Goal: Task Accomplishment & Management: Complete application form

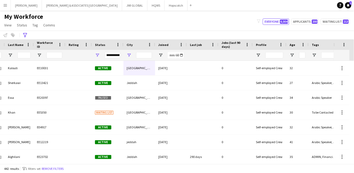
scroll to position [0, 58]
click at [60, 3] on button "[PERSON_NAME] & ASSOCIATES UAE Close" at bounding box center [82, 5] width 80 height 10
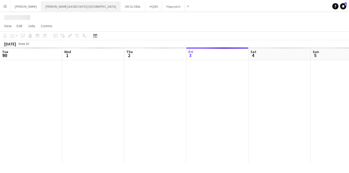
scroll to position [0, 126]
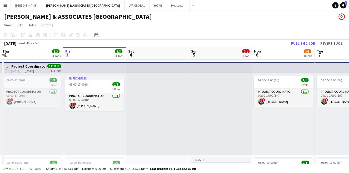
click at [283, 119] on div "09:00-17:00 (8h) 1/1 1 Role Project Coordinator [DATE] 09:00-17:00 (8h) ! [PERS…" at bounding box center [283, 114] width 63 height 82
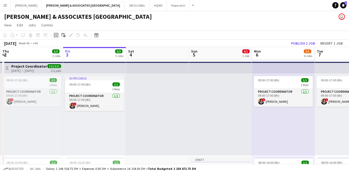
click at [56, 35] on icon at bounding box center [56, 35] width 2 height 2
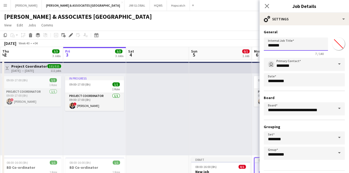
click at [274, 46] on input "*******" at bounding box center [296, 43] width 64 height 13
click at [273, 46] on input "*******" at bounding box center [296, 43] width 64 height 13
click at [270, 45] on input "*******" at bounding box center [296, 43] width 64 height 13
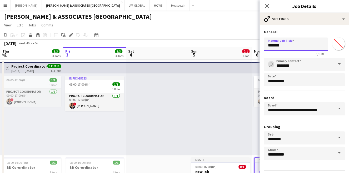
click at [305, 47] on input "*******" at bounding box center [296, 43] width 64 height 13
click at [305, 46] on input "*******" at bounding box center [296, 43] width 64 height 13
click at [304, 46] on input "*******" at bounding box center [296, 43] width 64 height 13
click at [302, 45] on input "*******" at bounding box center [296, 43] width 64 height 13
paste input "**********"
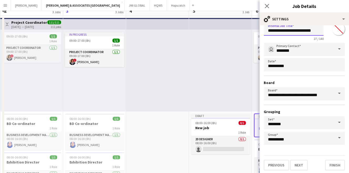
scroll to position [49, 0]
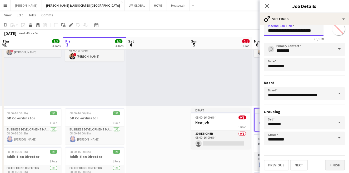
type input "**********"
click at [331, 166] on button "Finish" at bounding box center [335, 164] width 20 height 11
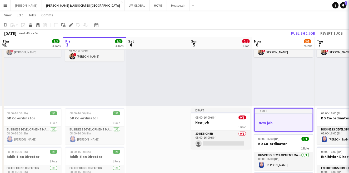
scroll to position [0, 0]
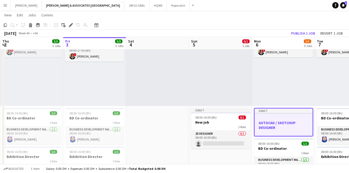
click at [287, 125] on h3 "AUTOCAD / SKETCHUP DESIGNER" at bounding box center [284, 124] width 58 height 9
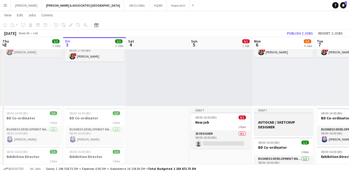
click at [287, 125] on h3 "AUTOCAD / SKETCHUP DESIGNER" at bounding box center [283, 124] width 59 height 9
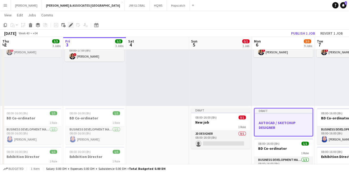
click at [69, 25] on icon "Edit" at bounding box center [71, 25] width 4 height 4
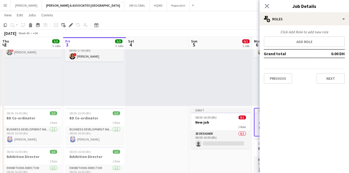
click at [320, 36] on div "Click Add Role to add new role Add role Grand total 0.00 DH Previous Next" at bounding box center [305, 57] width 90 height 54
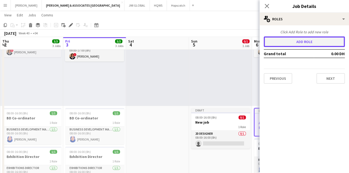
click at [317, 40] on button "Add role" at bounding box center [304, 41] width 81 height 11
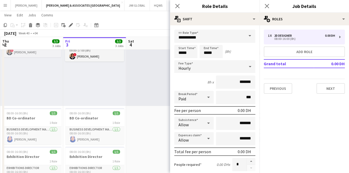
click at [246, 37] on span at bounding box center [249, 36] width 11 height 13
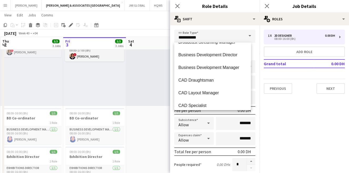
scroll to position [244, 0]
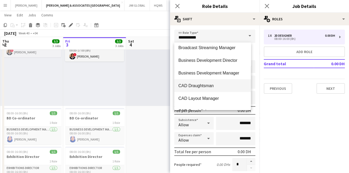
click at [220, 86] on span "CAD Draughtsman" at bounding box center [213, 85] width 68 height 5
type input "**********"
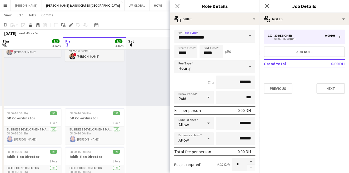
click at [233, 68] on div "Hourly" at bounding box center [209, 66] width 71 height 13
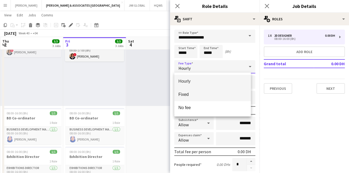
click at [228, 94] on span "Fixed" at bounding box center [213, 94] width 68 height 5
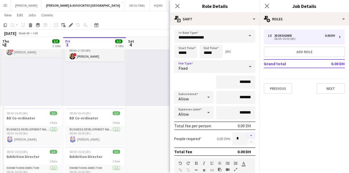
click at [247, 132] on button "button" at bounding box center [251, 135] width 8 height 7
click at [248, 142] on button "button" at bounding box center [251, 142] width 8 height 7
type input "*"
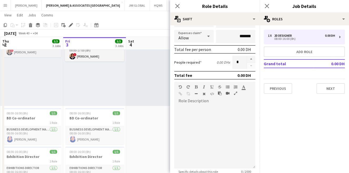
scroll to position [97, 0]
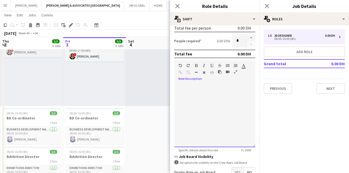
click at [225, 109] on div at bounding box center [214, 115] width 81 height 63
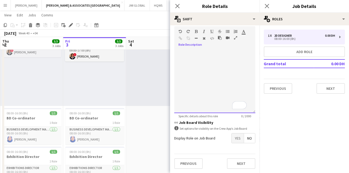
click at [219, 81] on div "To enrich screen reader interactions, please activate Accessibility in Grammarl…" at bounding box center [214, 81] width 81 height 63
paste div "To enrich screen reader interactions, please activate Accessibility in Grammarl…"
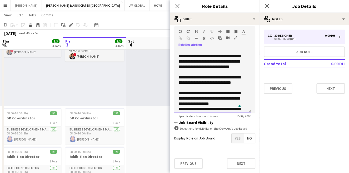
scroll to position [0, 0]
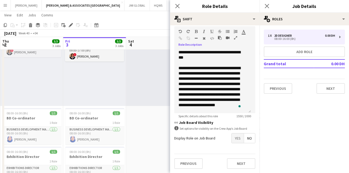
click at [235, 133] on span "Yes" at bounding box center [238, 137] width 12 height 9
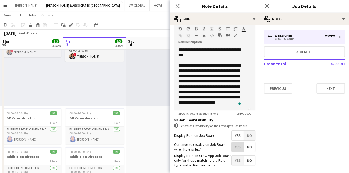
click at [237, 146] on span "Yes" at bounding box center [238, 146] width 12 height 9
click at [234, 157] on span "Yes" at bounding box center [238, 159] width 12 height 9
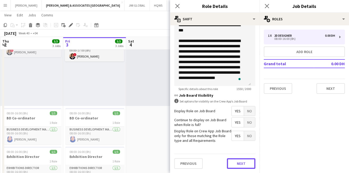
click at [234, 158] on button "Next" at bounding box center [241, 163] width 28 height 11
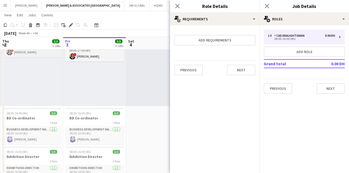
scroll to position [0, 0]
click at [237, 67] on button "Next" at bounding box center [241, 70] width 28 height 11
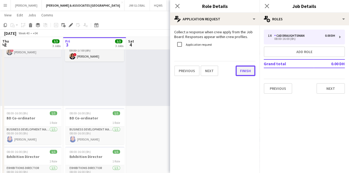
click at [237, 67] on button "Finish" at bounding box center [246, 70] width 20 height 11
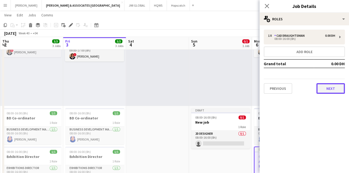
click at [328, 85] on button "Next" at bounding box center [331, 88] width 28 height 11
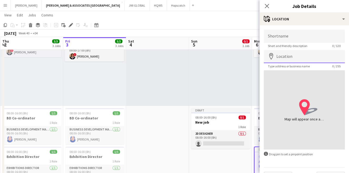
click at [302, 58] on input "Location" at bounding box center [304, 56] width 81 height 13
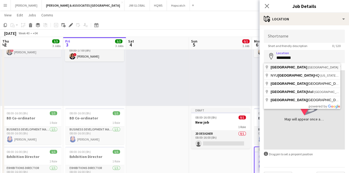
type input "**********"
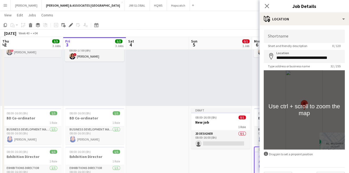
scroll to position [13, 0]
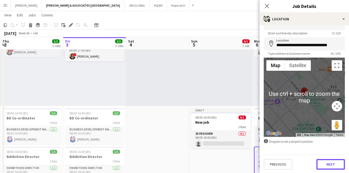
click at [325, 163] on button "Next" at bounding box center [331, 164] width 28 height 11
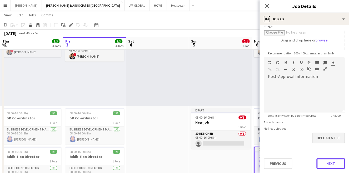
scroll to position [87, 0]
click at [323, 141] on form "**********" at bounding box center [305, 55] width 90 height 227
click at [325, 166] on button "Next" at bounding box center [331, 164] width 28 height 11
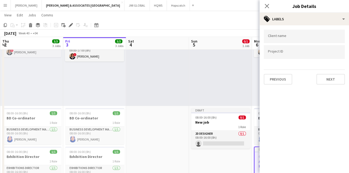
scroll to position [0, 0]
click at [324, 77] on button "Next" at bounding box center [331, 79] width 28 height 11
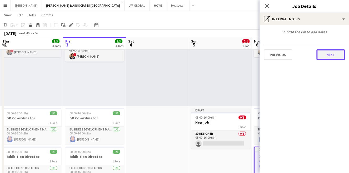
click at [324, 53] on button "Next" at bounding box center [331, 54] width 28 height 11
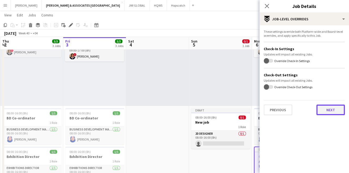
click at [325, 109] on button "Next" at bounding box center [331, 109] width 28 height 11
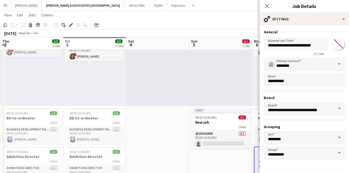
scroll to position [15, 0]
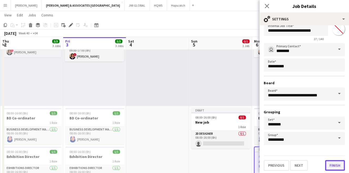
click at [327, 166] on button "Finish" at bounding box center [335, 165] width 20 height 11
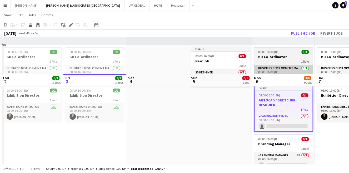
scroll to position [146, 0]
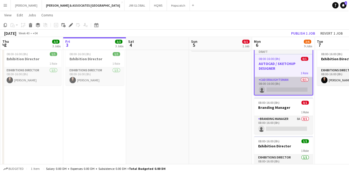
click at [278, 85] on app-card-role "CAD Draughtsman 0/1 08:00-16:00 (8h) single-neutral-actions" at bounding box center [284, 86] width 58 height 18
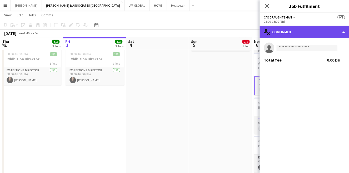
click at [296, 28] on div "single-neutral-actions-check-2 Confirmed" at bounding box center [305, 32] width 90 height 13
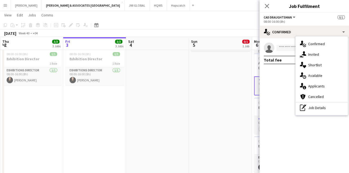
click at [274, 90] on mat-expansion-panel "check Confirmed single-neutral-actions Total fee 0.00 DH" at bounding box center [305, 105] width 90 height 134
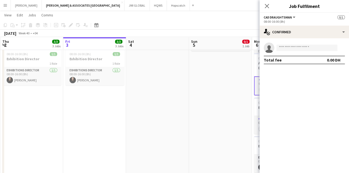
click at [265, 6] on icon "Close pop-in" at bounding box center [267, 6] width 4 height 4
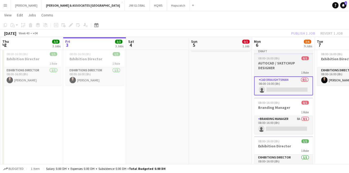
click at [269, 69] on h3 "AUTOCAD / SKETCHUP DESIGNER" at bounding box center [283, 65] width 59 height 9
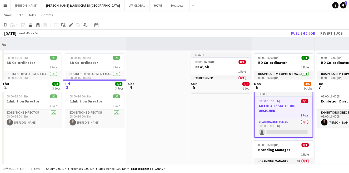
scroll to position [97, 0]
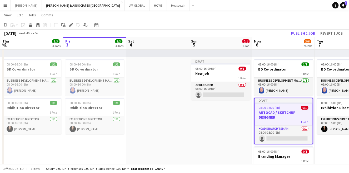
click at [281, 118] on h3 "AUTOCAD / SKETCHUP DESIGNER" at bounding box center [284, 114] width 58 height 9
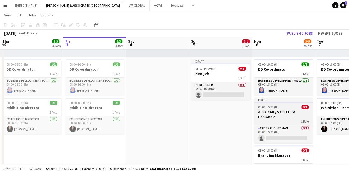
click at [280, 117] on h3 "AUTOCAD / SKETCHUP DESIGNER" at bounding box center [283, 113] width 59 height 9
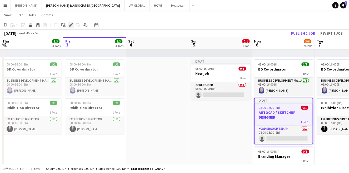
click at [71, 25] on icon at bounding box center [70, 25] width 3 height 3
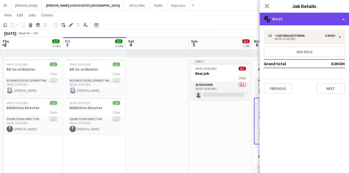
click at [333, 18] on div "multiple-users-add Roles" at bounding box center [305, 19] width 90 height 13
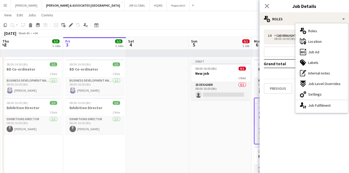
click at [268, 146] on mat-expansion-panel "pencil3 General details 1 x CAD Draughtsman 0.00 DH 08:00-16:00 (8h) Add role G…" at bounding box center [305, 98] width 90 height 147
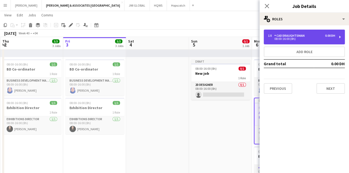
click at [301, 32] on div "1 x CAD Draughtsman 0.00 DH 08:00-16:00 (8h)" at bounding box center [304, 37] width 81 height 15
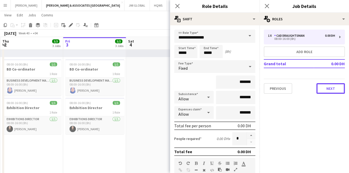
click at [329, 83] on button "Next" at bounding box center [331, 88] width 28 height 11
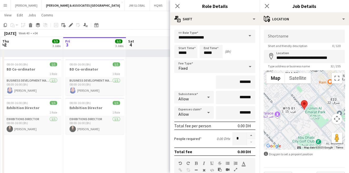
click at [179, 5] on icon "Close pop-in" at bounding box center [177, 6] width 4 height 4
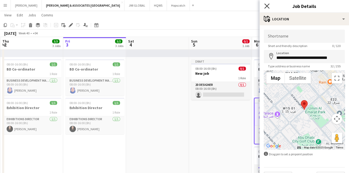
click at [264, 8] on icon "Close pop-in" at bounding box center [266, 5] width 5 height 5
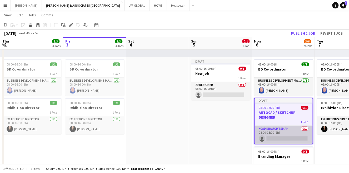
click at [284, 132] on app-card-role "CAD Draughtsman 0/1 08:00-16:00 (8h) single-neutral-actions" at bounding box center [284, 134] width 58 height 18
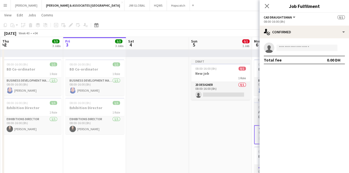
click at [255, 119] on app-job-card "Draft 08:00-16:00 (8h) 0/1 AUTOCAD / SKETCHUP DESIGNER 1 Role CAD Draughtsman 0…" at bounding box center [283, 120] width 59 height 46
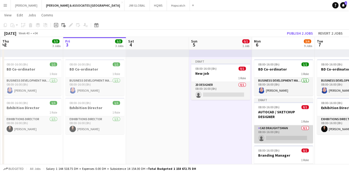
click at [269, 137] on app-card-role "CAD Draughtsman 0/1 08:00-16:00 (8h) single-neutral-actions" at bounding box center [283, 134] width 59 height 18
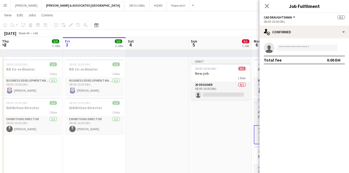
click at [256, 116] on h3 "AUTOCAD / SKETCHUP DESIGNER" at bounding box center [283, 113] width 59 height 9
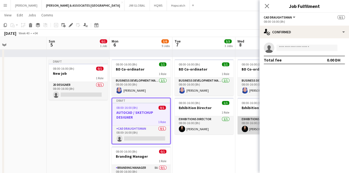
scroll to position [0, 205]
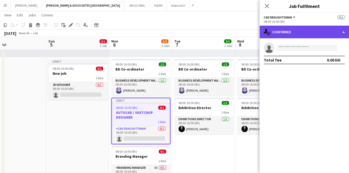
click at [310, 32] on div "single-neutral-actions-check-2 Confirmed" at bounding box center [305, 32] width 90 height 13
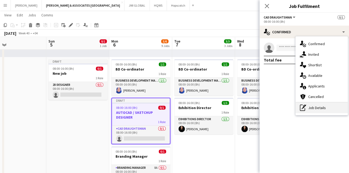
click at [316, 109] on div "pen-write Job Details" at bounding box center [322, 107] width 52 height 11
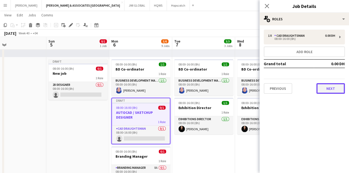
click at [328, 86] on button "Next" at bounding box center [331, 88] width 28 height 11
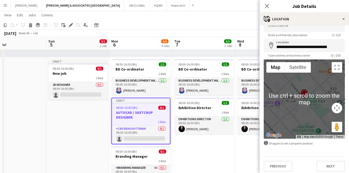
scroll to position [13, 0]
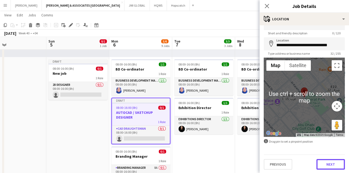
click at [326, 161] on button "Next" at bounding box center [331, 164] width 28 height 11
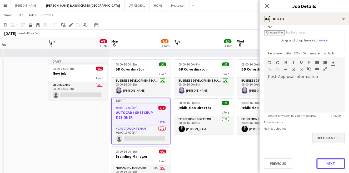
scroll to position [87, 0]
click at [323, 140] on form "**********" at bounding box center [305, 55] width 90 height 227
click at [327, 160] on button "Next" at bounding box center [331, 164] width 28 height 11
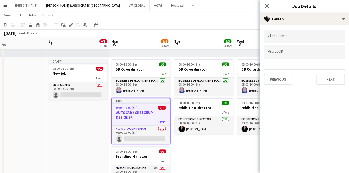
scroll to position [0, 0]
click at [323, 80] on button "Next" at bounding box center [331, 79] width 28 height 11
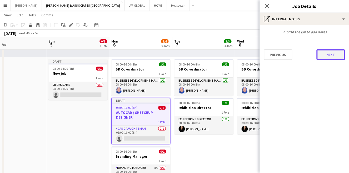
click at [327, 54] on button "Next" at bounding box center [331, 54] width 28 height 11
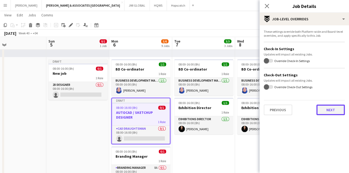
click at [330, 107] on button "Next" at bounding box center [331, 109] width 28 height 11
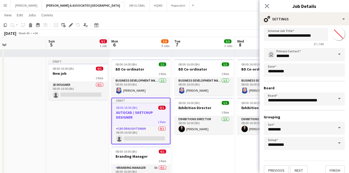
scroll to position [15, 0]
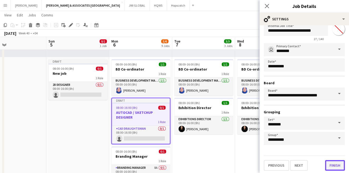
click at [338, 162] on button "Finish" at bounding box center [335, 165] width 20 height 11
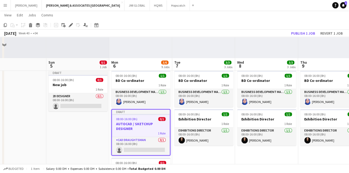
scroll to position [146, 0]
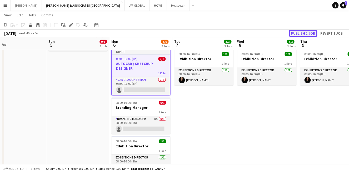
click at [296, 33] on button "Publish 1 job" at bounding box center [303, 33] width 28 height 7
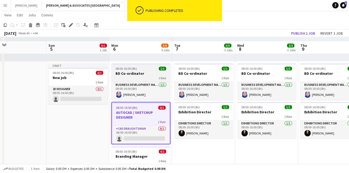
scroll to position [97, 0]
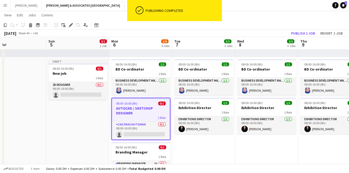
click at [141, 111] on h3 "AUTOCAD / SKETCHUP DESIGNER" at bounding box center [141, 110] width 58 height 9
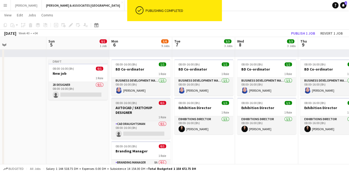
click at [142, 112] on h3 "AUTOCAD / SKETCHUP DESIGNER" at bounding box center [140, 109] width 59 height 9
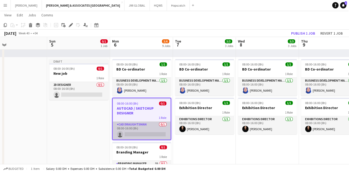
click at [141, 134] on app-card-role "CAD Draughtsman 0/1 08:00-16:00 (8h) single-neutral-actions" at bounding box center [142, 130] width 58 height 18
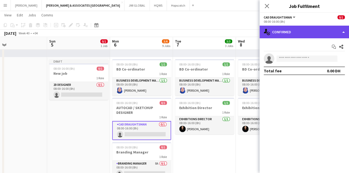
click at [303, 27] on div "single-neutral-actions-check-2 Confirmed" at bounding box center [305, 32] width 90 height 13
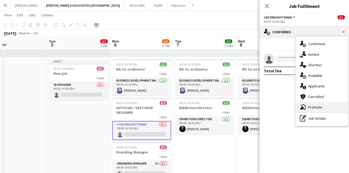
click at [308, 108] on div "advertising-megaphone Promote" at bounding box center [322, 107] width 52 height 11
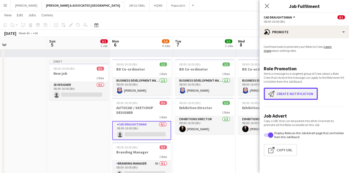
click at [295, 94] on button "Create notification Create notification" at bounding box center [291, 93] width 54 height 12
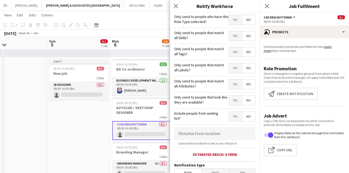
click at [229, 19] on span "Yes" at bounding box center [235, 19] width 13 height 9
click at [243, 21] on span "No" at bounding box center [248, 19] width 13 height 9
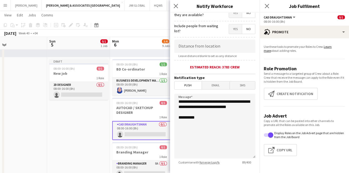
scroll to position [97, 0]
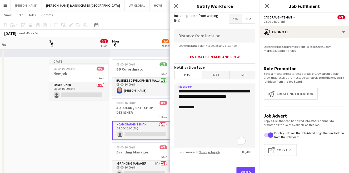
drag, startPoint x: 209, startPoint y: 100, endPoint x: 170, endPoint y: 81, distance: 43.5
click at [170, 81] on form "**********" at bounding box center [215, 53] width 90 height 277
paste textarea "**********"
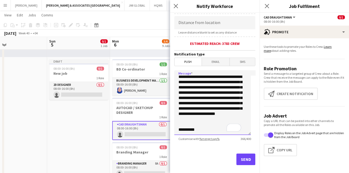
scroll to position [116, 0]
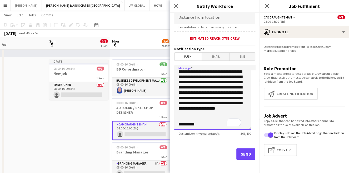
type textarea "**********"
click at [239, 148] on button "Send" at bounding box center [246, 154] width 19 height 12
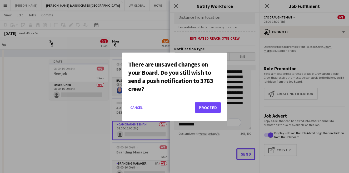
scroll to position [0, 0]
click at [209, 109] on button "Proceed" at bounding box center [208, 107] width 26 height 11
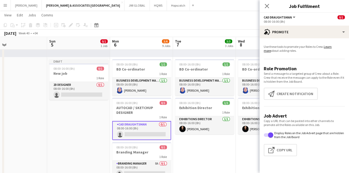
click at [269, 6] on app-icon "Close pop-in" at bounding box center [267, 6] width 6 height 6
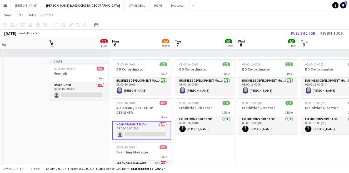
click at [144, 131] on app-card-role "CAD Draughtsman 0/1 08:00-16:00 (8h) single-neutral-actions" at bounding box center [141, 130] width 59 height 19
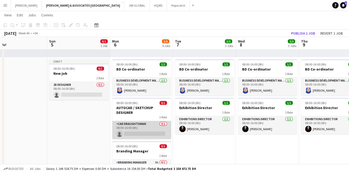
click at [144, 131] on app-card-role "CAD Draughtsman 0/1 08:00-16:00 (8h) single-neutral-actions" at bounding box center [141, 130] width 59 height 18
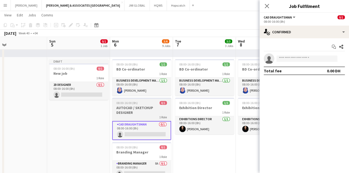
click at [146, 105] on h3 "AUTOCAD / SKETCHUP DESIGNER" at bounding box center [141, 109] width 59 height 9
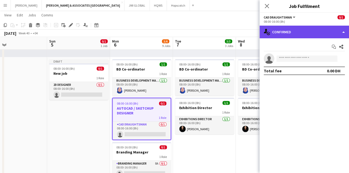
click at [292, 32] on div "single-neutral-actions-check-2 Confirmed" at bounding box center [305, 32] width 90 height 13
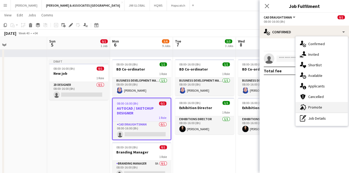
click at [306, 104] on icon "advertising-megaphone" at bounding box center [303, 107] width 6 height 6
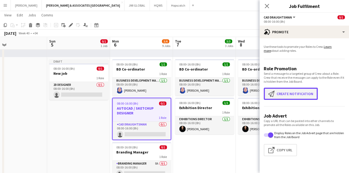
click at [286, 91] on button "Create notification Create notification" at bounding box center [291, 93] width 54 height 12
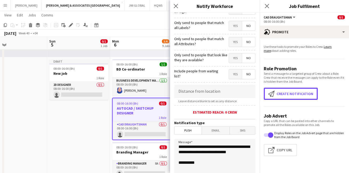
scroll to position [49, 0]
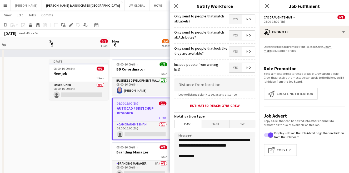
click at [231, 124] on span "SMS" at bounding box center [242, 124] width 25 height 8
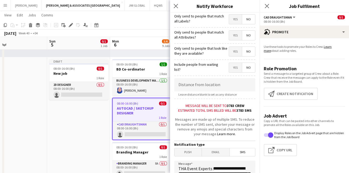
scroll to position [97, 0]
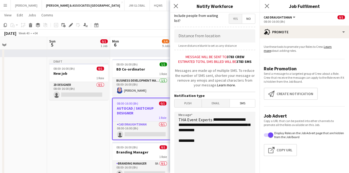
click at [190, 101] on span "Push" at bounding box center [188, 103] width 27 height 8
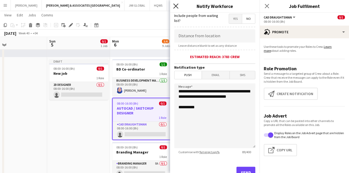
click at [176, 7] on icon "Close pop-in" at bounding box center [175, 5] width 5 height 5
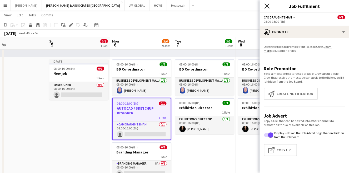
click at [266, 8] on icon "Close pop-in" at bounding box center [266, 5] width 5 height 5
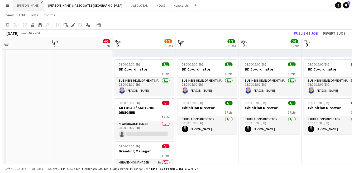
scroll to position [0, 0]
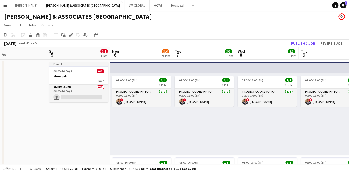
click at [4, 6] on app-icon "Menu" at bounding box center [5, 5] width 4 height 4
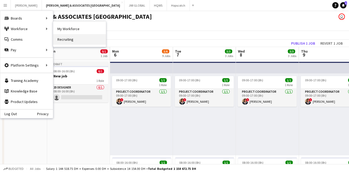
click at [73, 37] on link "Recruiting" at bounding box center [79, 39] width 53 height 11
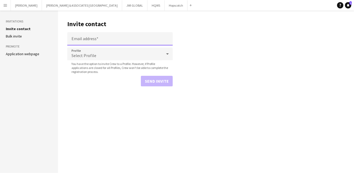
click at [94, 37] on input "Email address" at bounding box center [119, 38] width 105 height 13
paste input "**********"
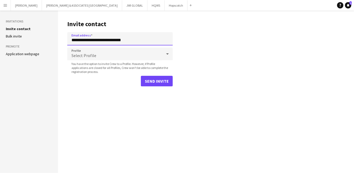
type input "**********"
click at [90, 49] on div "Select Profile" at bounding box center [114, 53] width 95 height 13
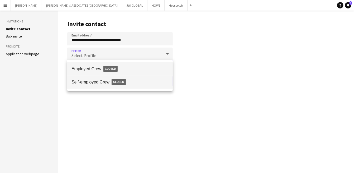
click at [98, 85] on span "Self-employed Crew Closed" at bounding box center [119, 82] width 97 height 12
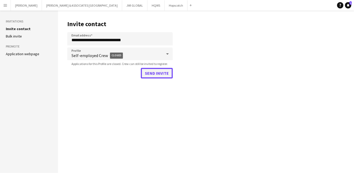
click at [159, 74] on button "Send invite" at bounding box center [157, 73] width 32 height 11
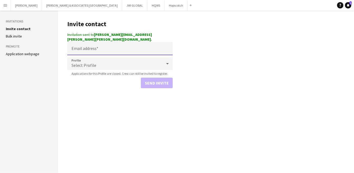
click at [78, 46] on input "Email address" at bounding box center [119, 48] width 105 height 13
paste input "**********"
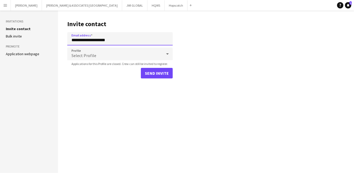
type input "**********"
click at [92, 50] on div "Select Profile" at bounding box center [114, 53] width 95 height 13
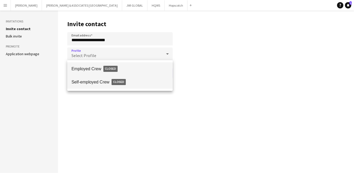
click at [103, 82] on span "Self-employed Crew Closed" at bounding box center [119, 82] width 97 height 12
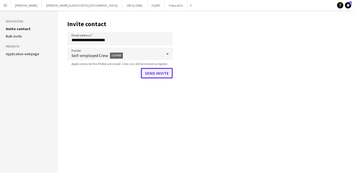
click at [148, 69] on button "Send invite" at bounding box center [157, 73] width 32 height 11
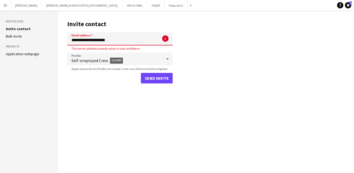
click at [89, 40] on input "**********" at bounding box center [119, 38] width 105 height 13
click at [89, 39] on input "**********" at bounding box center [119, 38] width 105 height 13
